Goal: Find specific page/section: Find specific page/section

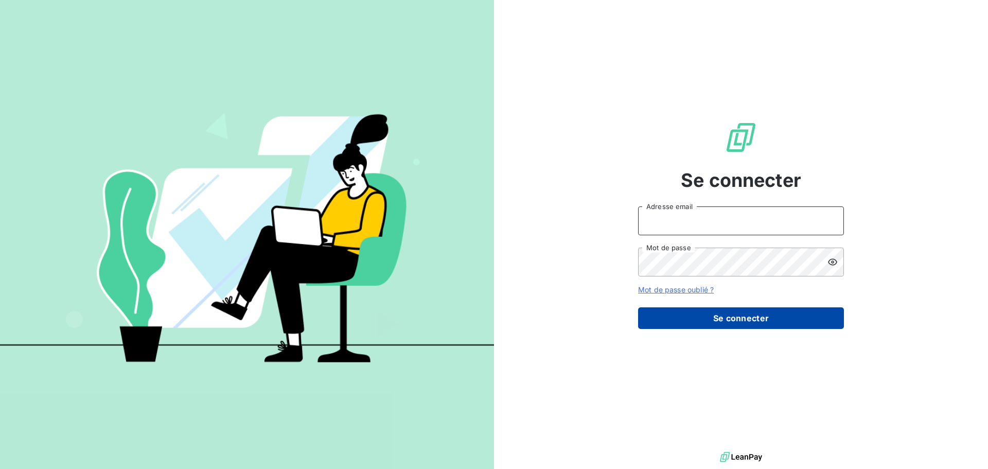
type input "[PERSON_NAME][EMAIL_ADDRESS][DOMAIN_NAME]"
click at [726, 326] on button "Se connecter" at bounding box center [741, 318] width 206 height 22
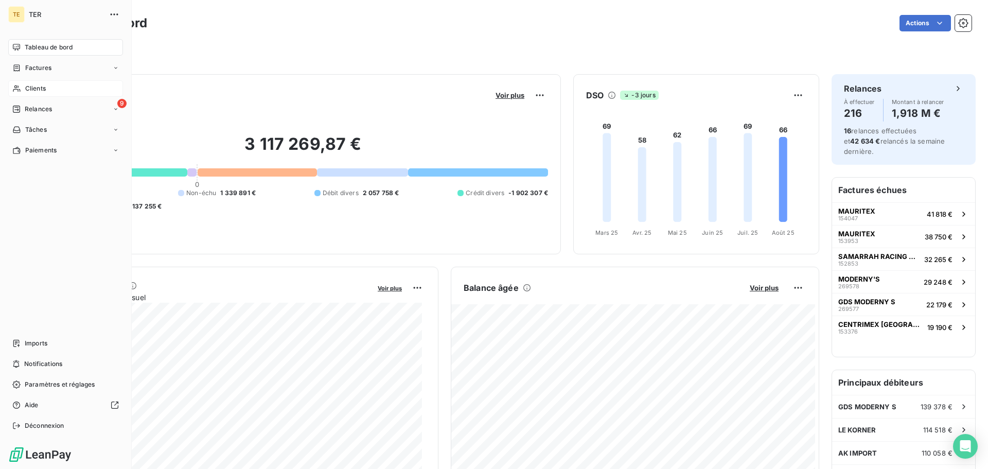
click at [21, 92] on div "Clients" at bounding box center [65, 88] width 115 height 16
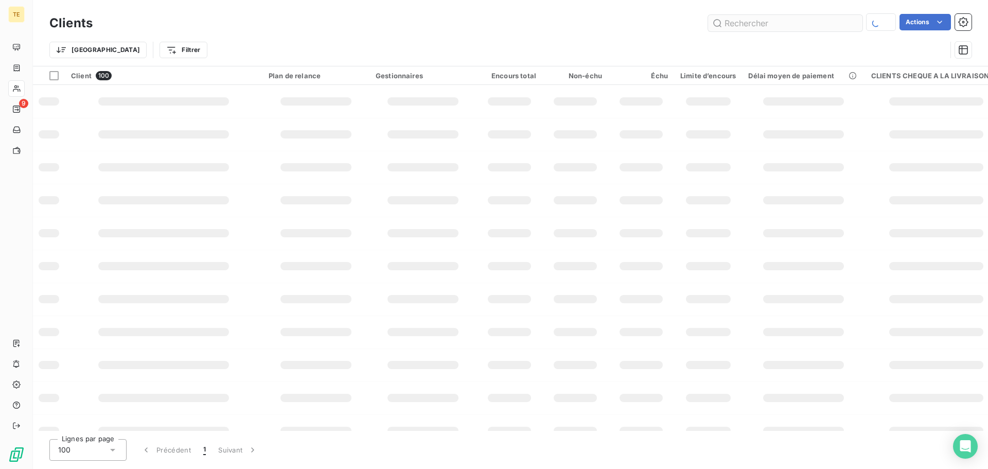
click at [823, 27] on input "text" at bounding box center [785, 23] width 154 height 16
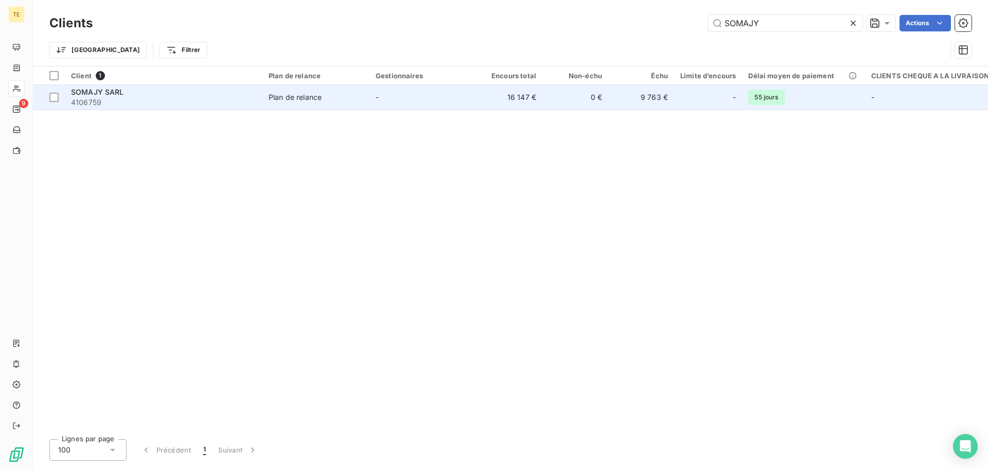
type input "SOMAJY"
click at [537, 96] on td "16 147 €" at bounding box center [510, 97] width 66 height 25
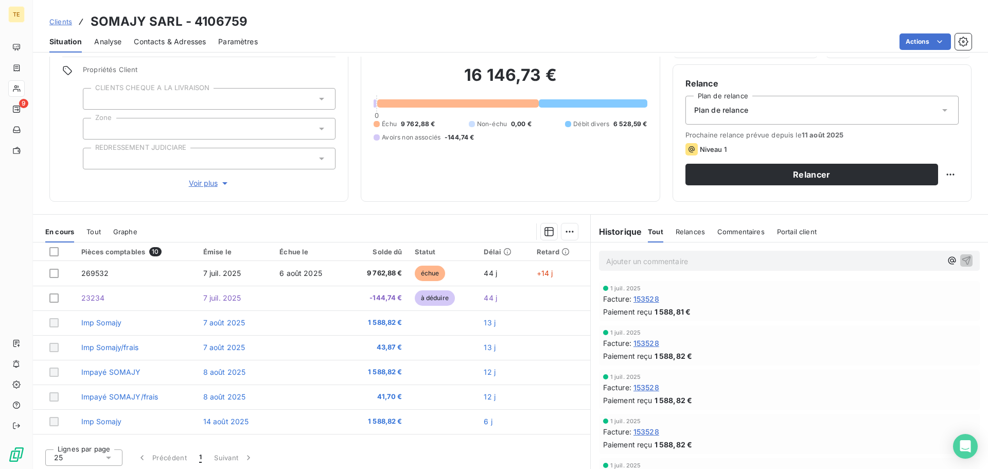
scroll to position [73, 0]
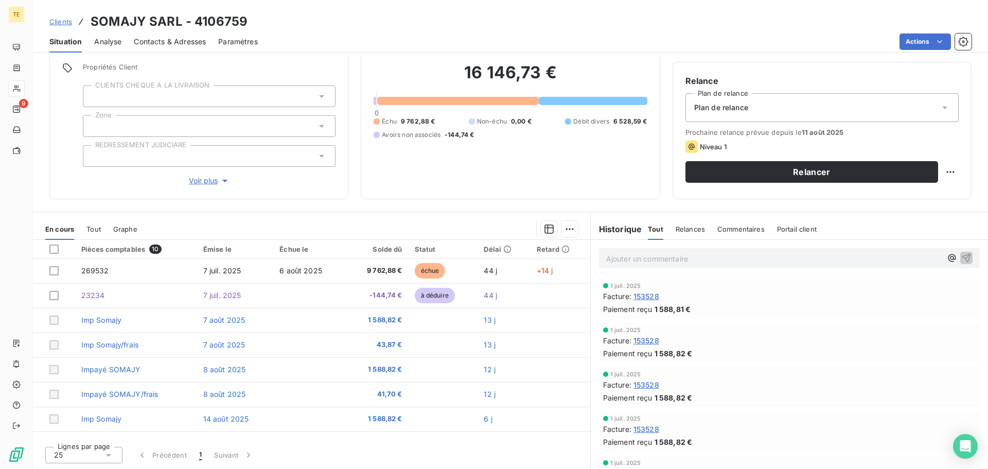
click at [156, 43] on span "Contacts & Adresses" at bounding box center [170, 42] width 72 height 10
